Goal: Task Accomplishment & Management: Complete application form

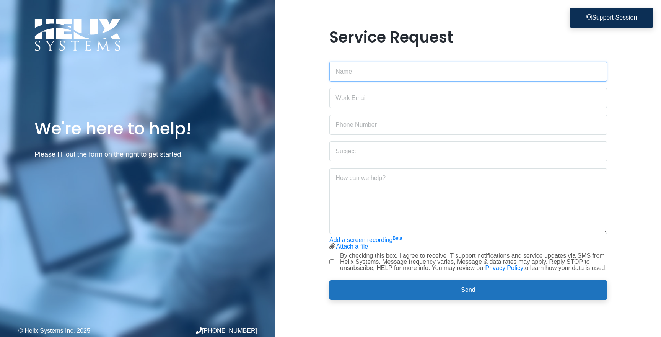
click at [363, 71] on input "text" at bounding box center [468, 72] width 278 height 20
type input "e"
type input "[PERSON_NAME]"
type input "[PERSON_NAME][EMAIL_ADDRESS][PERSON_NAME][DOMAIN_NAME]"
click at [358, 121] on input "text" at bounding box center [468, 125] width 278 height 20
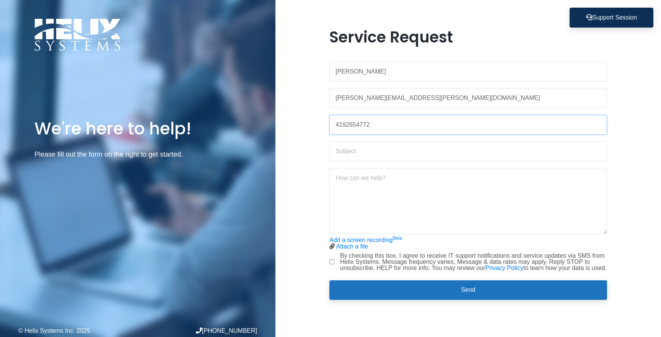
type input "4192654772"
type input "Access to our Azure Account"
type textarea "Hello, I require access to our Azure account for the development of our AI solu…"
click at [332, 260] on input "By checking this box, I agree to receive IT support notifications and service u…" at bounding box center [331, 261] width 5 height 5
checkbox input "true"
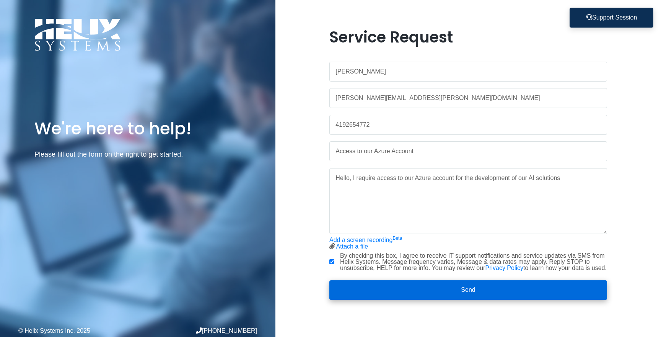
click at [417, 291] on button "Send" at bounding box center [468, 290] width 278 height 20
